Goal: Task Accomplishment & Management: Manage account settings

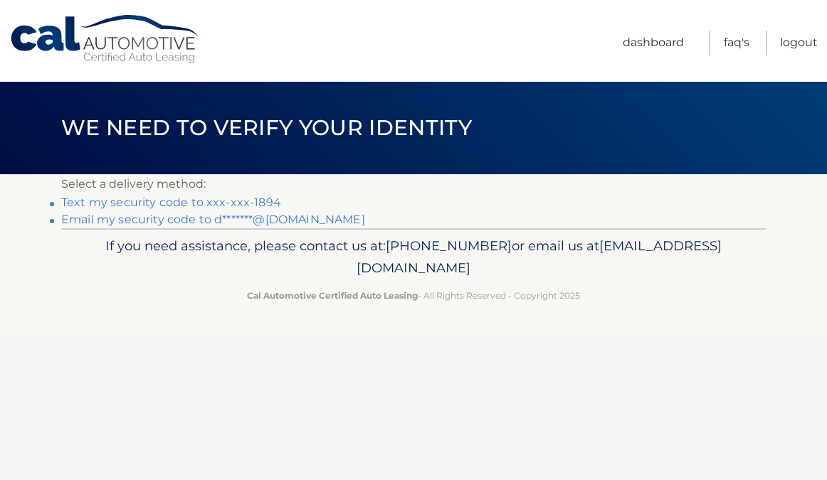
click at [281, 205] on link "Text my security code to xxx-xxx-1894" at bounding box center [171, 203] width 220 height 14
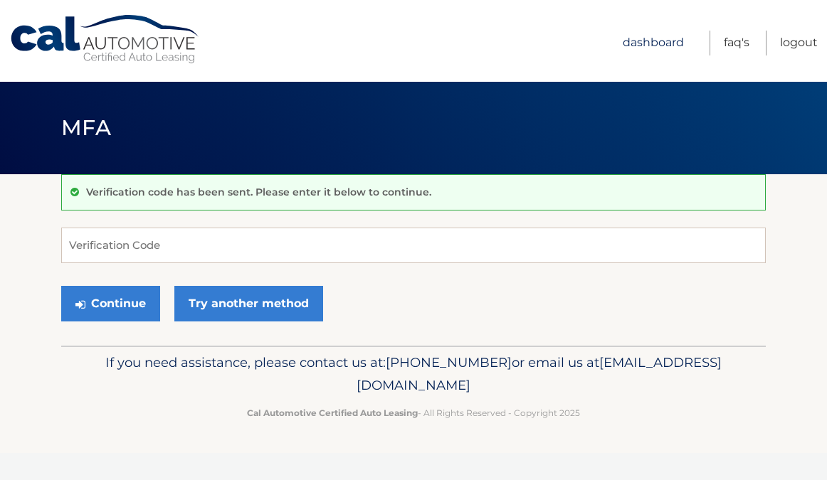
click at [636, 41] on link "Dashboard" at bounding box center [653, 43] width 61 height 25
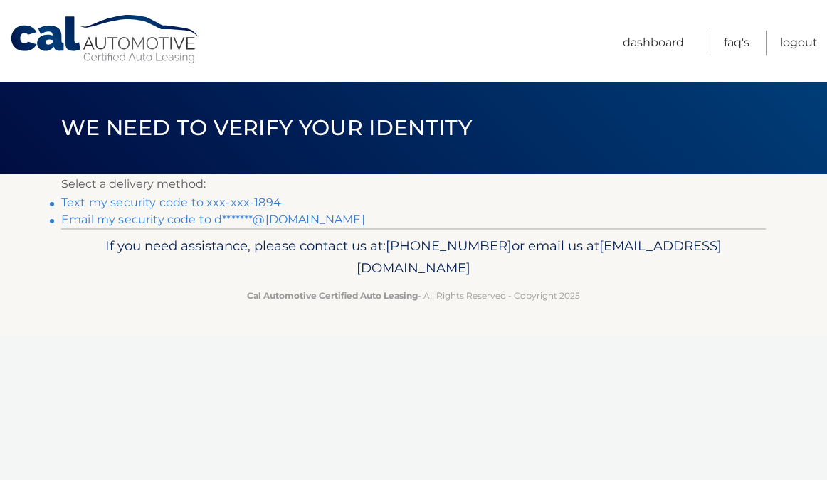
click at [226, 209] on link "Text my security code to xxx-xxx-1894" at bounding box center [171, 203] width 220 height 14
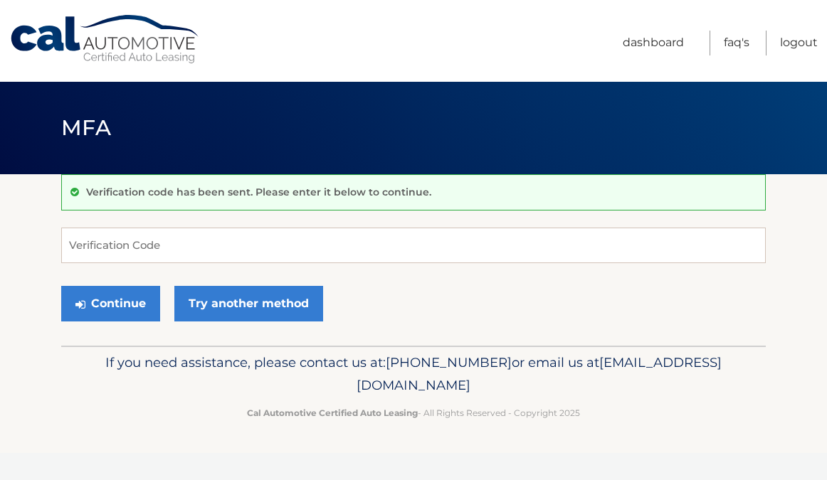
click at [37, 27] on link "Cal Automotive" at bounding box center [105, 39] width 192 height 51
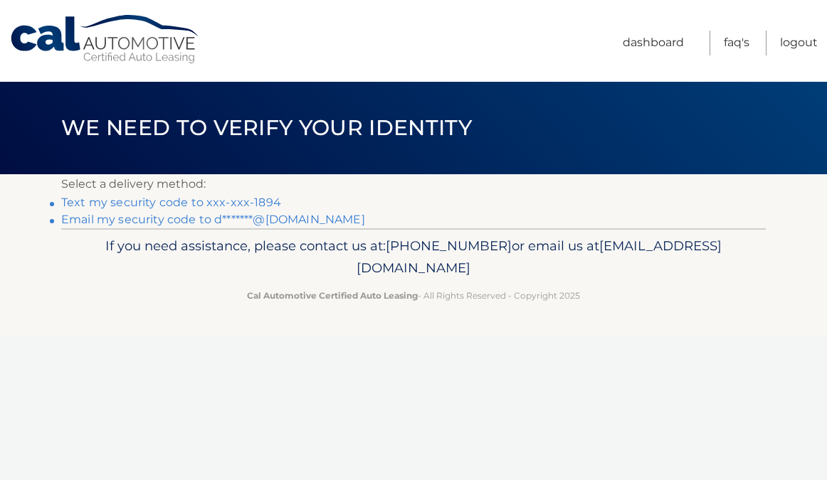
click at [281, 208] on link "Text my security code to xxx-xxx-1894" at bounding box center [171, 203] width 220 height 14
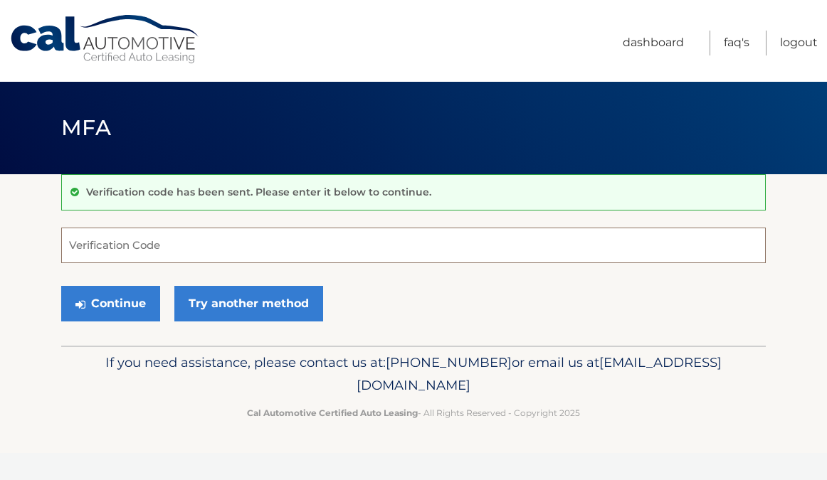
click at [165, 255] on input "Verification Code" at bounding box center [413, 246] width 705 height 36
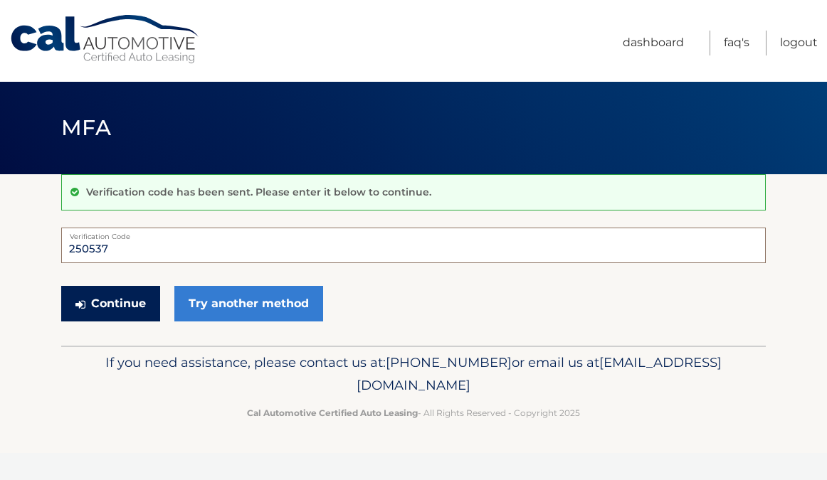
type input "250537"
click at [127, 313] on button "Continue" at bounding box center [110, 304] width 99 height 36
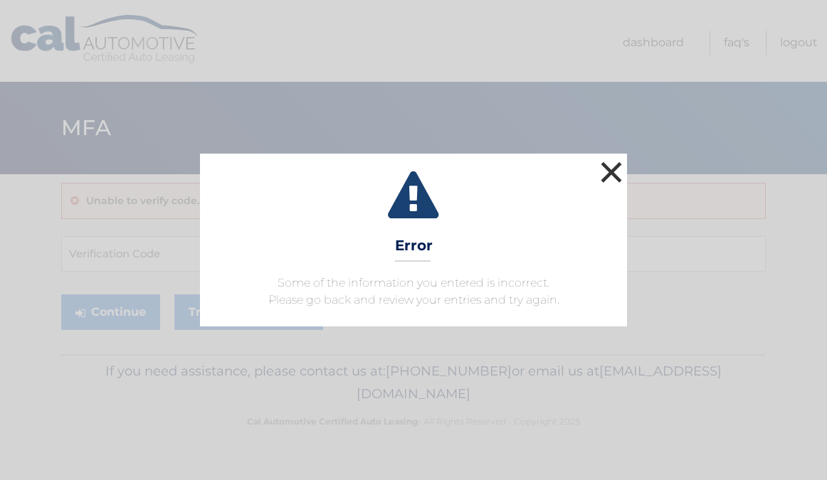
click at [621, 158] on button "×" at bounding box center [611, 172] width 28 height 28
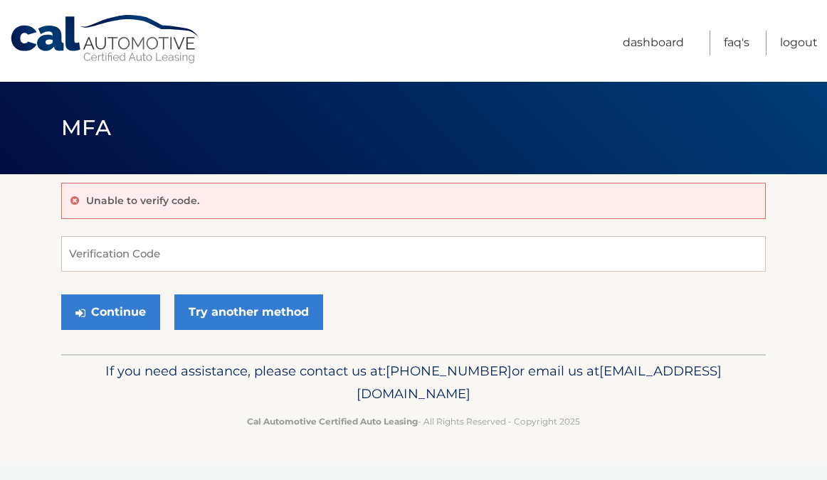
click at [621, 152] on header "MFA" at bounding box center [413, 128] width 705 height 93
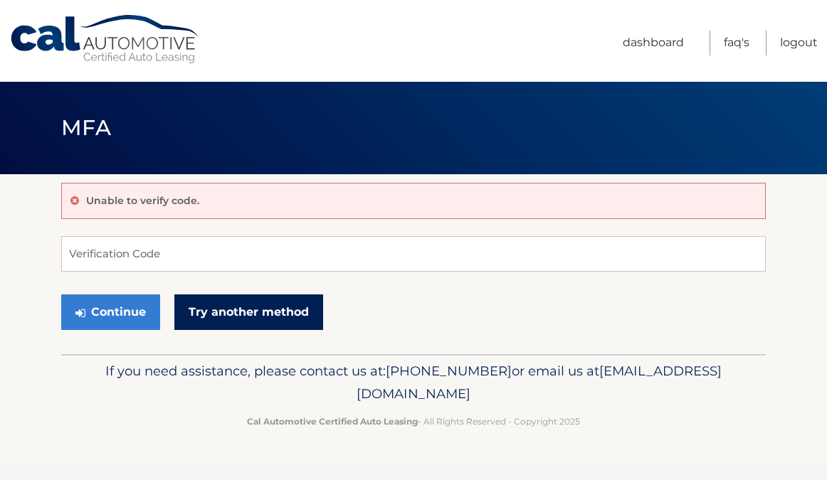
click at [278, 329] on link "Try another method" at bounding box center [248, 313] width 149 height 36
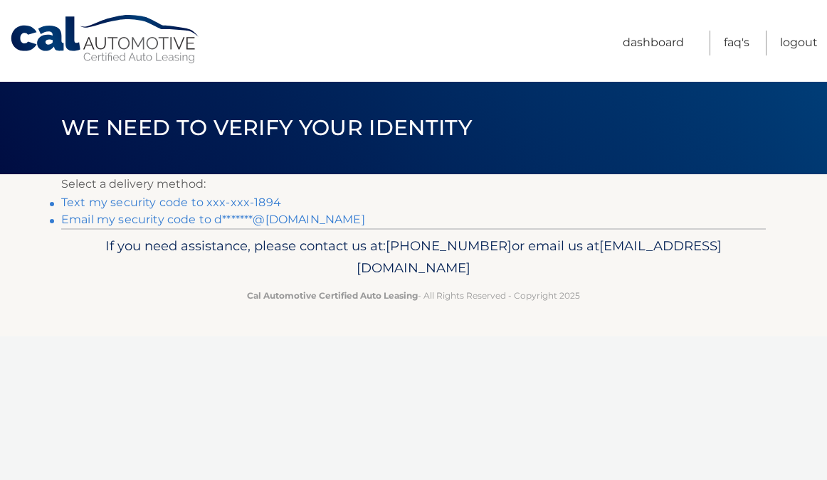
click at [204, 209] on link "Text my security code to xxx-xxx-1894" at bounding box center [171, 203] width 220 height 14
click at [162, 209] on link "Text my security code to xxx-xxx-1894" at bounding box center [171, 203] width 220 height 14
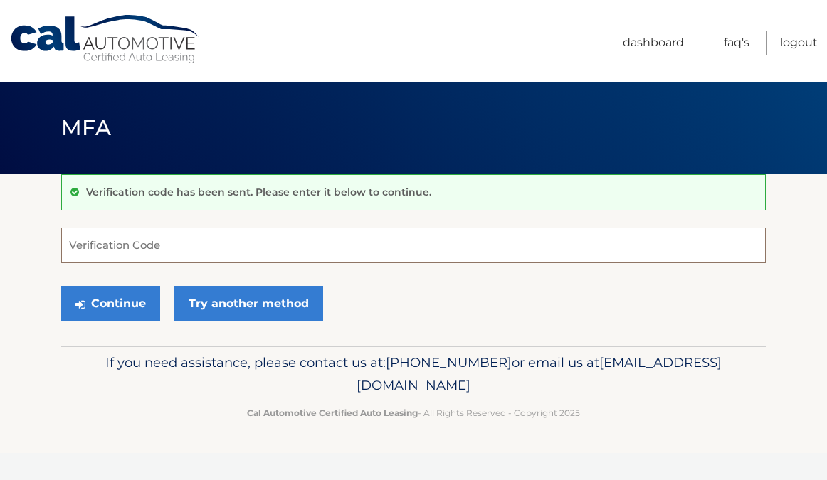
click at [98, 258] on input "Verification Code" at bounding box center [413, 246] width 705 height 36
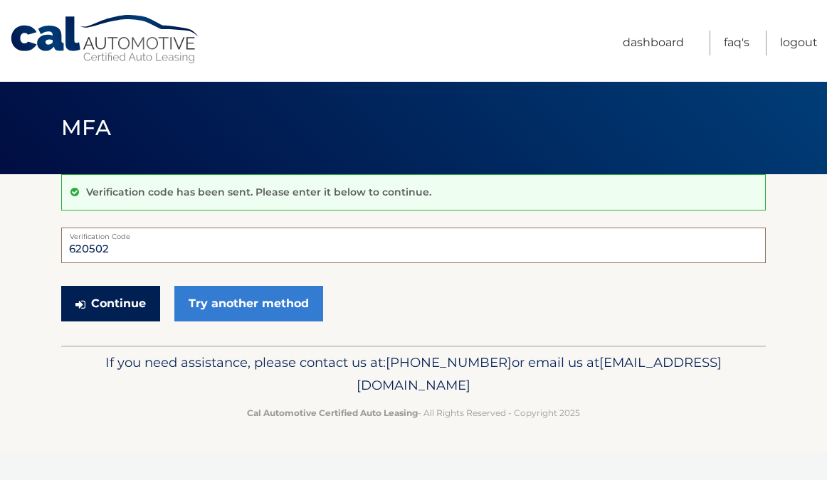
type input "620502"
click at [103, 320] on button "Continue" at bounding box center [110, 304] width 99 height 36
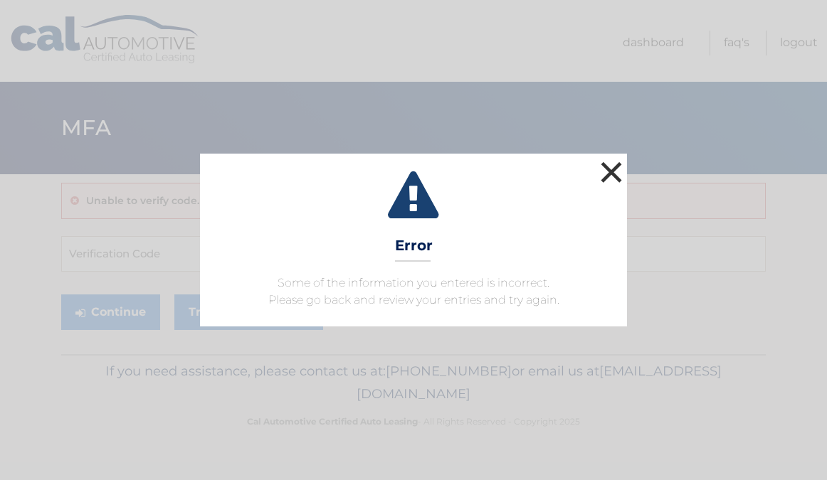
click at [604, 158] on button "×" at bounding box center [611, 172] width 28 height 28
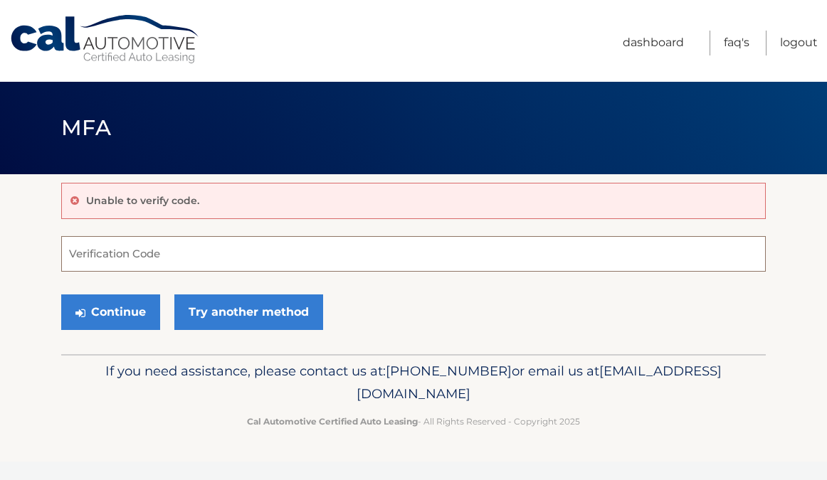
click at [68, 261] on input "Verification Code" at bounding box center [413, 254] width 705 height 36
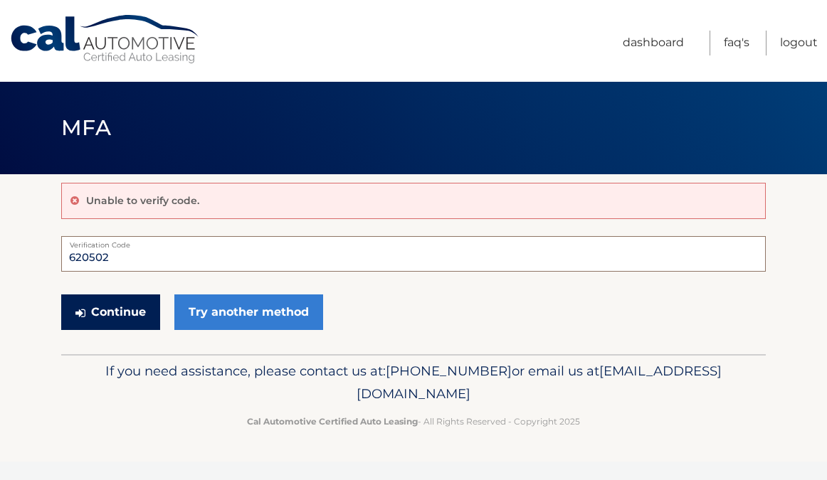
type input "620502"
click at [138, 325] on button "Continue" at bounding box center [110, 313] width 99 height 36
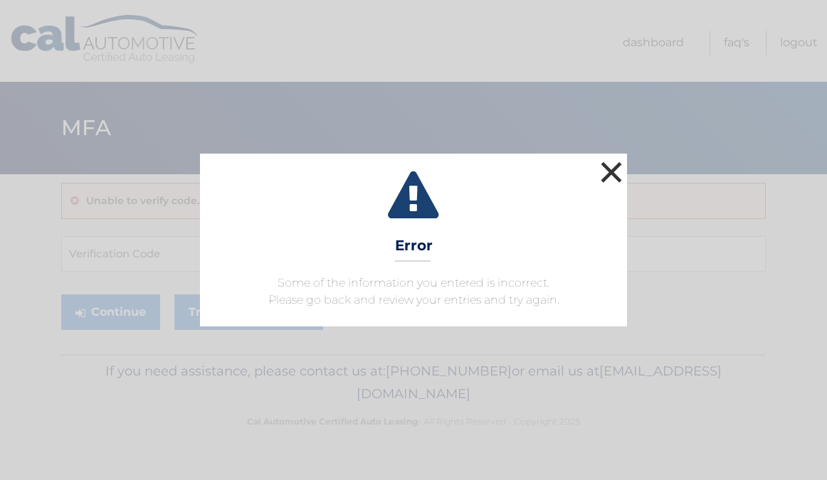
click at [599, 161] on button "×" at bounding box center [611, 172] width 28 height 28
click at [601, 158] on button "×" at bounding box center [611, 172] width 28 height 28
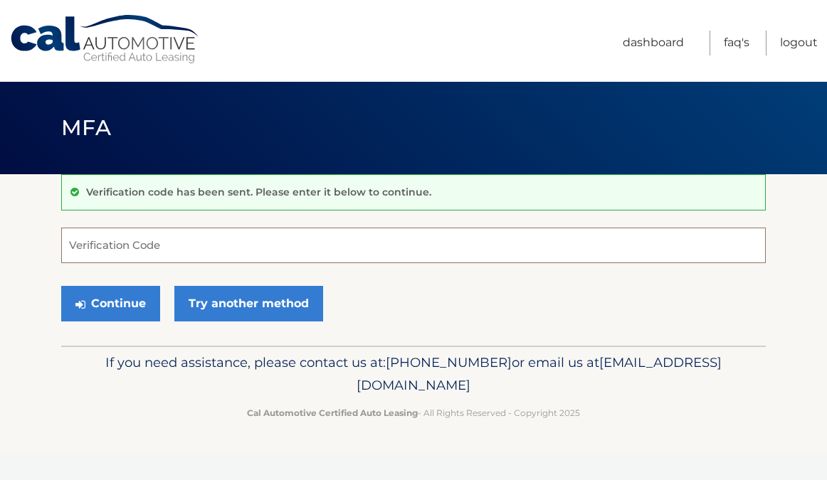
click at [164, 251] on input "Verification Code" at bounding box center [413, 246] width 705 height 36
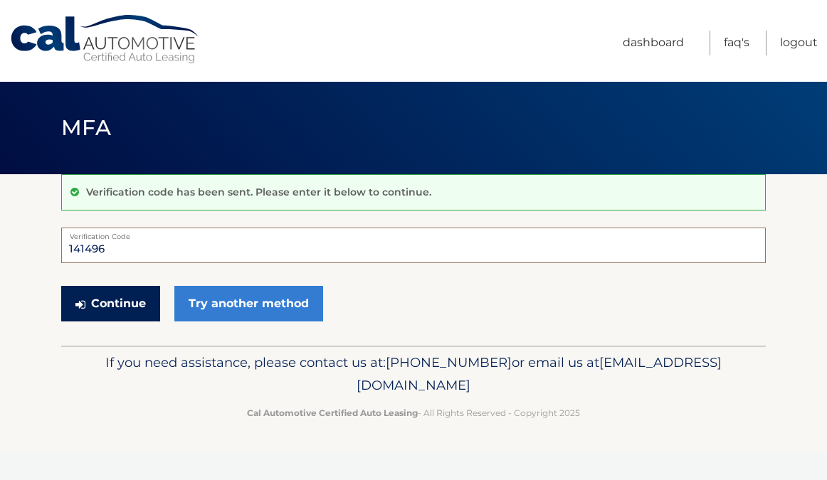
type input "141496"
click at [144, 305] on button "Continue" at bounding box center [110, 304] width 99 height 36
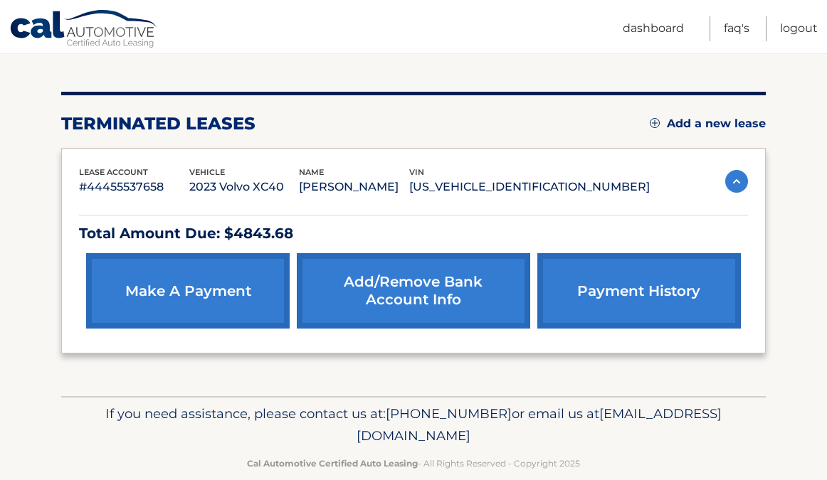
scroll to position [148, 0]
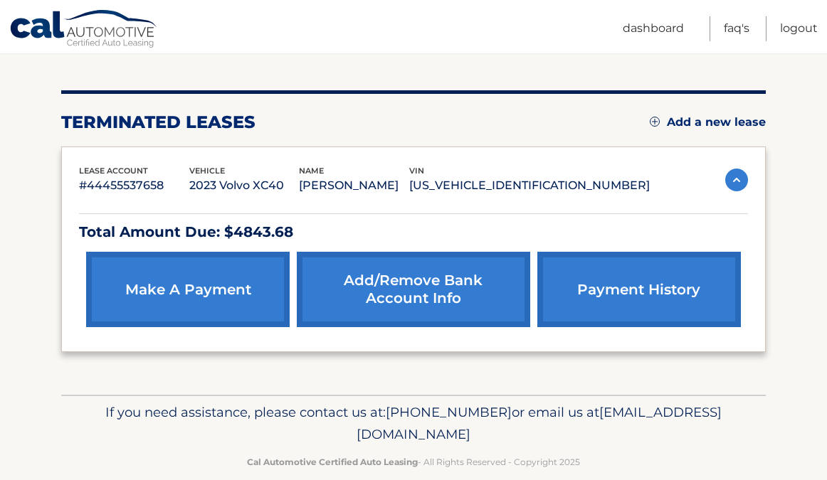
click at [144, 302] on link "make a payment" at bounding box center [188, 289] width 204 height 75
click at [154, 284] on link "make a payment" at bounding box center [188, 289] width 204 height 75
click at [190, 288] on link "make a payment" at bounding box center [188, 289] width 204 height 75
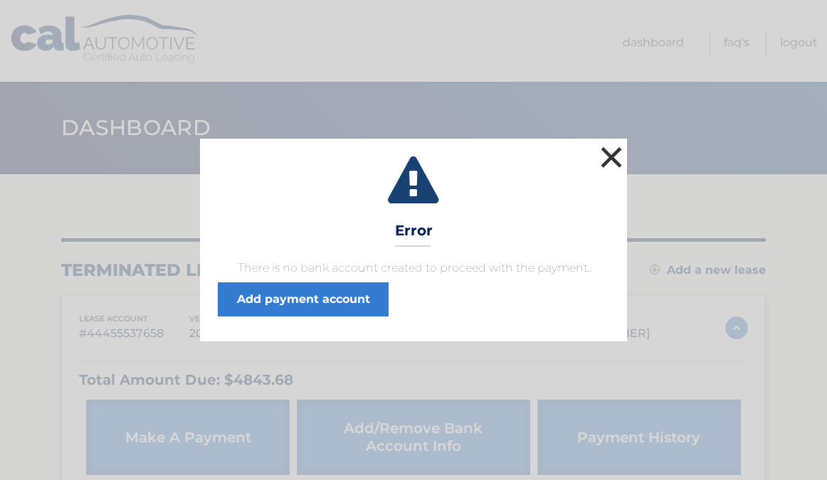
click at [618, 143] on button "×" at bounding box center [611, 157] width 28 height 28
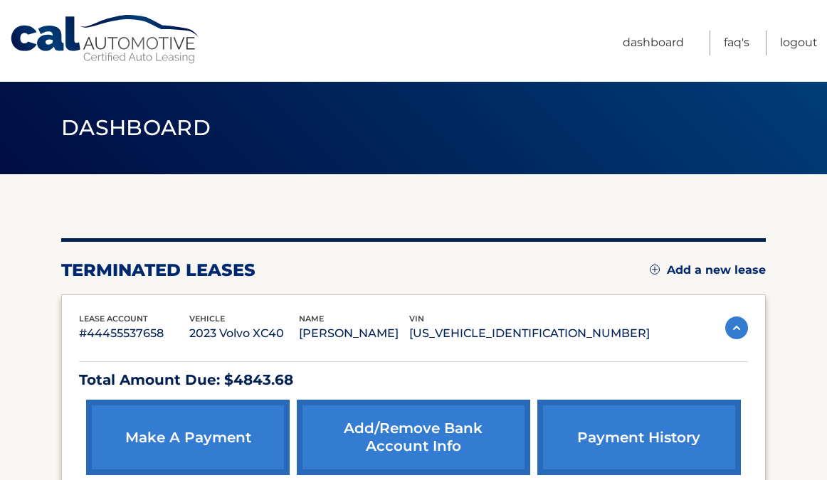
click at [375, 438] on link "Add/Remove bank account info" at bounding box center [413, 437] width 233 height 75
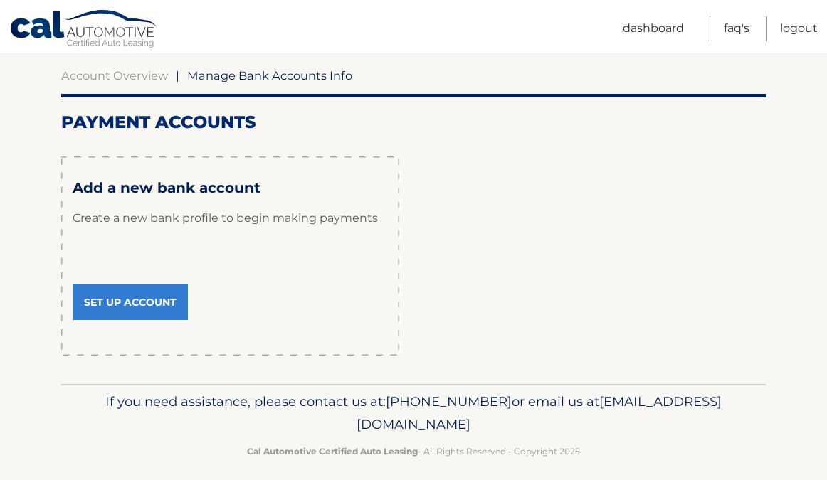
scroll to position [137, 0]
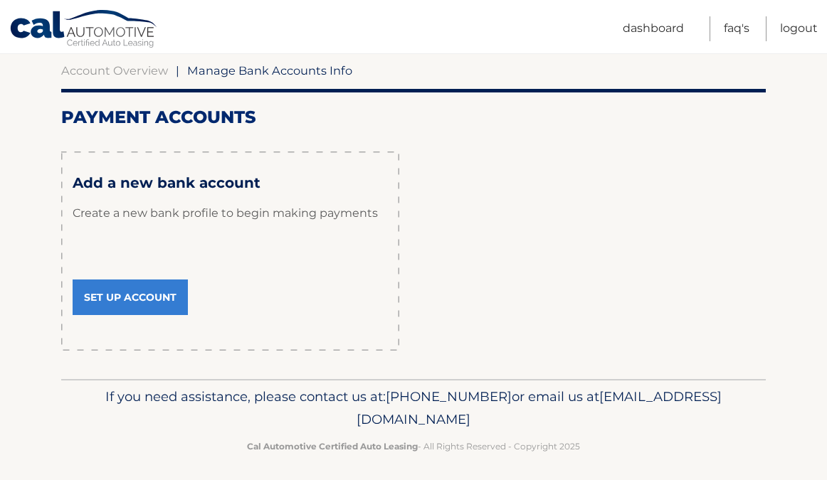
click at [112, 315] on link "Set Up Account" at bounding box center [130, 298] width 115 height 36
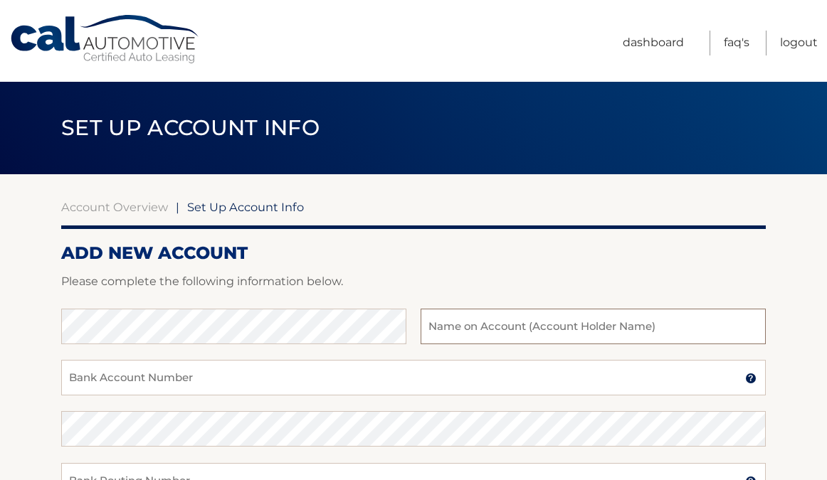
click at [441, 335] on input "text" at bounding box center [593, 327] width 345 height 36
type input "[PERSON_NAME]"
click at [162, 396] on input "Bank Account Number" at bounding box center [413, 378] width 705 height 36
